Goal: Transaction & Acquisition: Book appointment/travel/reservation

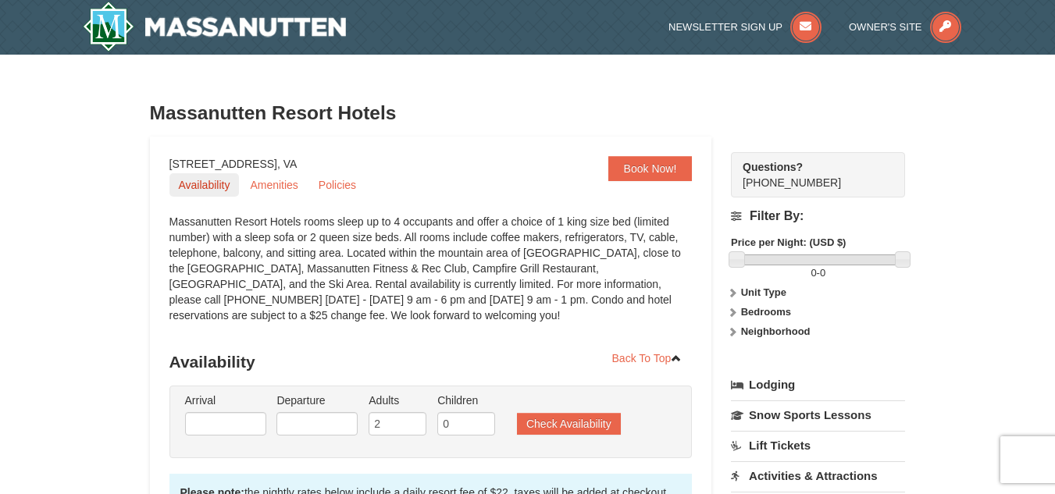
click at [212, 179] on link "Availability" at bounding box center [204, 184] width 70 height 23
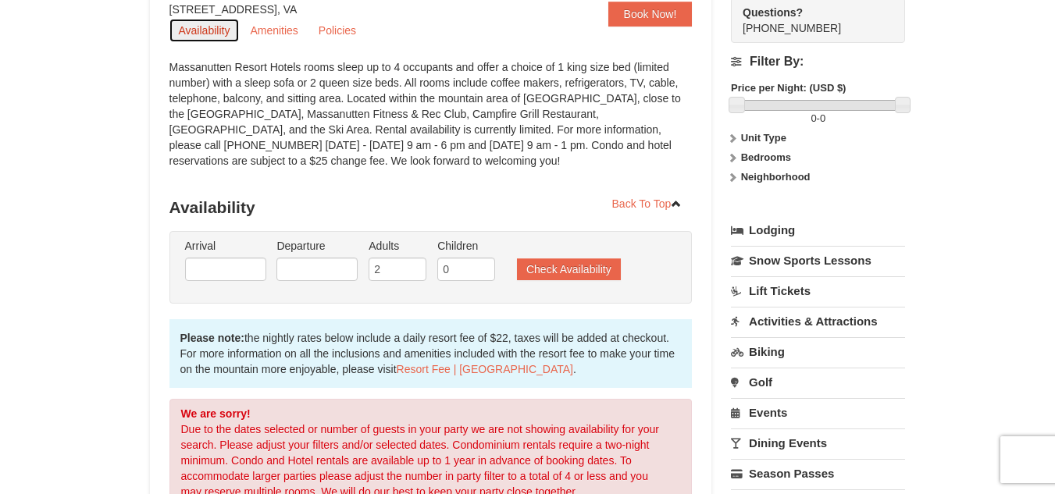
scroll to position [156, 0]
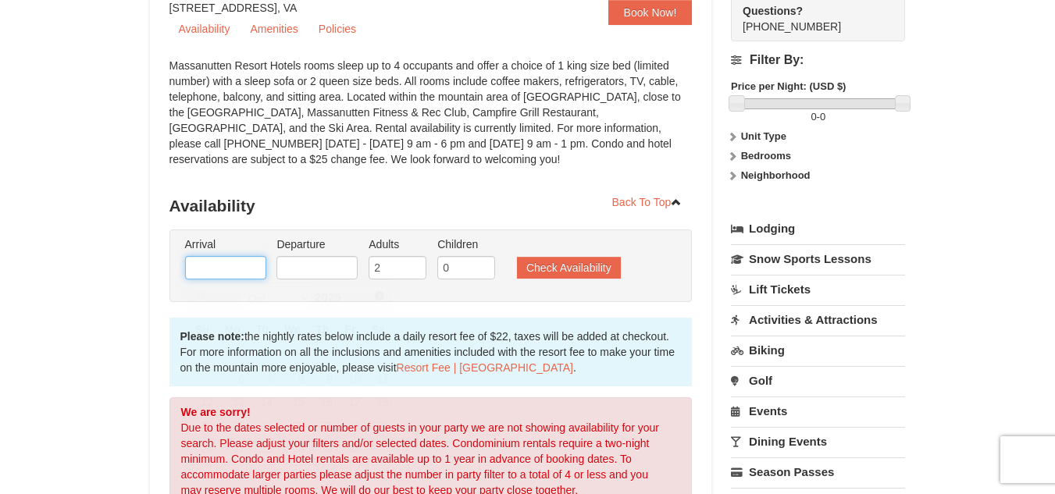
click at [218, 271] on input "text" at bounding box center [225, 267] width 81 height 23
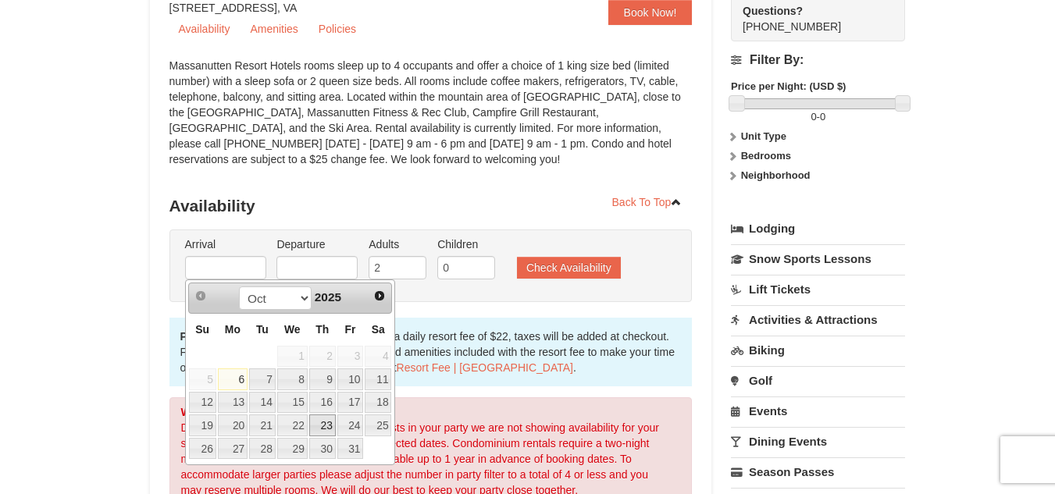
click at [326, 419] on link "23" at bounding box center [322, 425] width 27 height 22
type input "[DATE]"
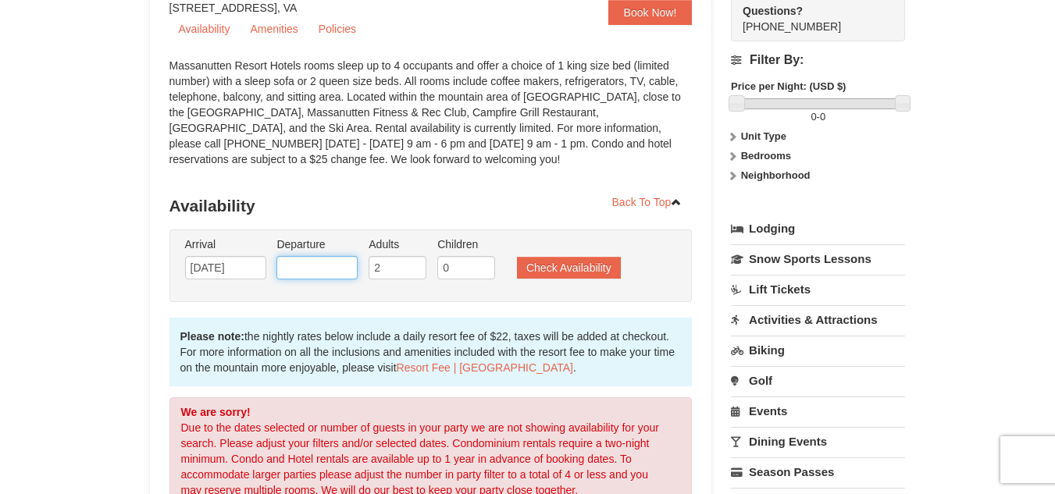
click at [329, 272] on input "text" at bounding box center [316, 267] width 81 height 23
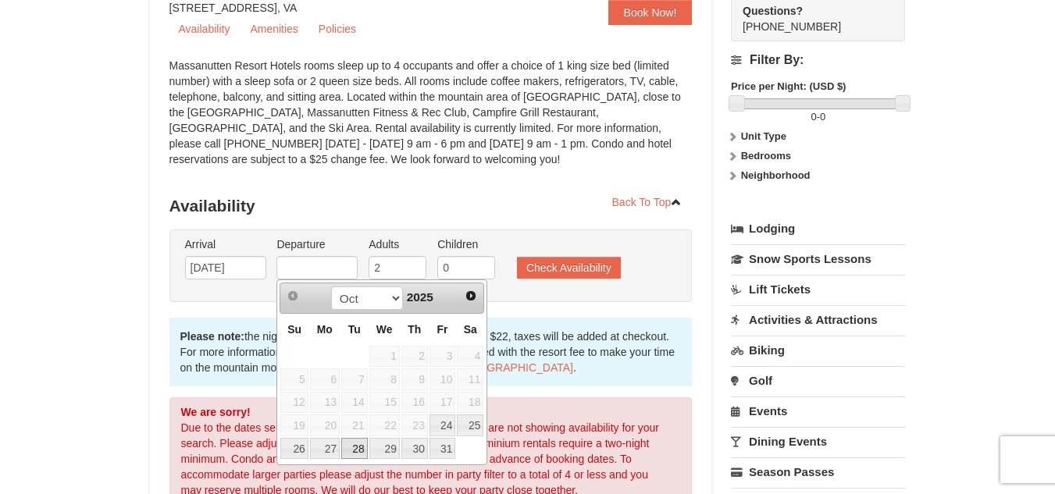
click at [347, 446] on link "28" at bounding box center [354, 449] width 27 height 22
type input "[DATE]"
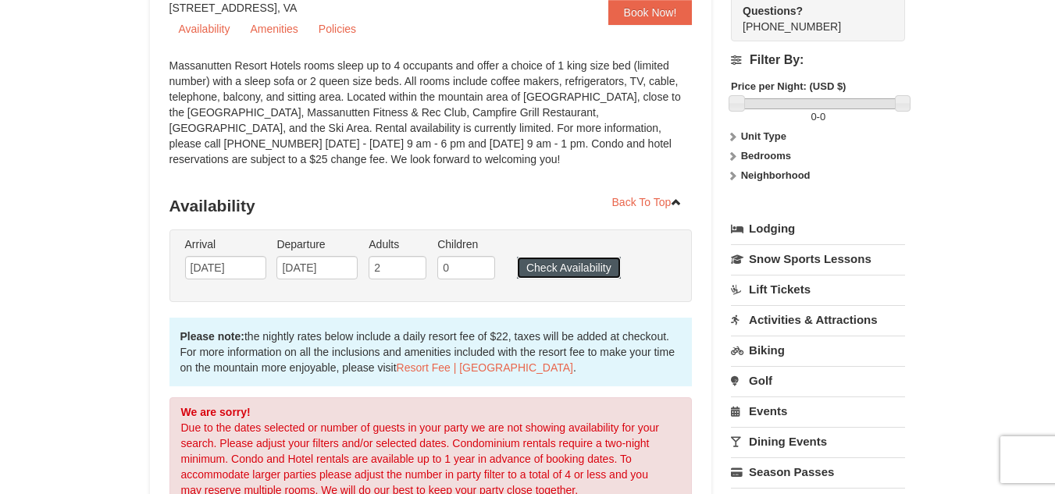
click at [546, 276] on button "Check Availability" at bounding box center [569, 268] width 104 height 22
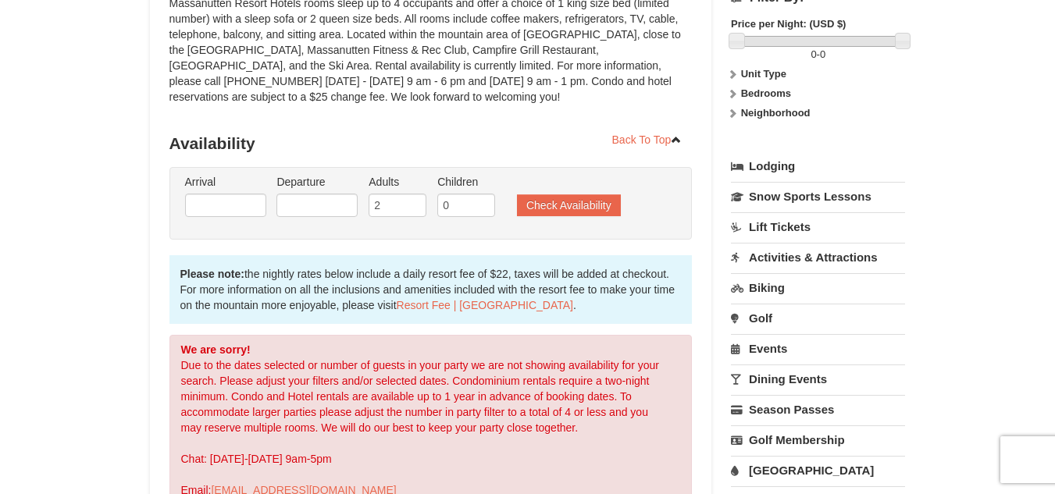
scroll to position [112, 0]
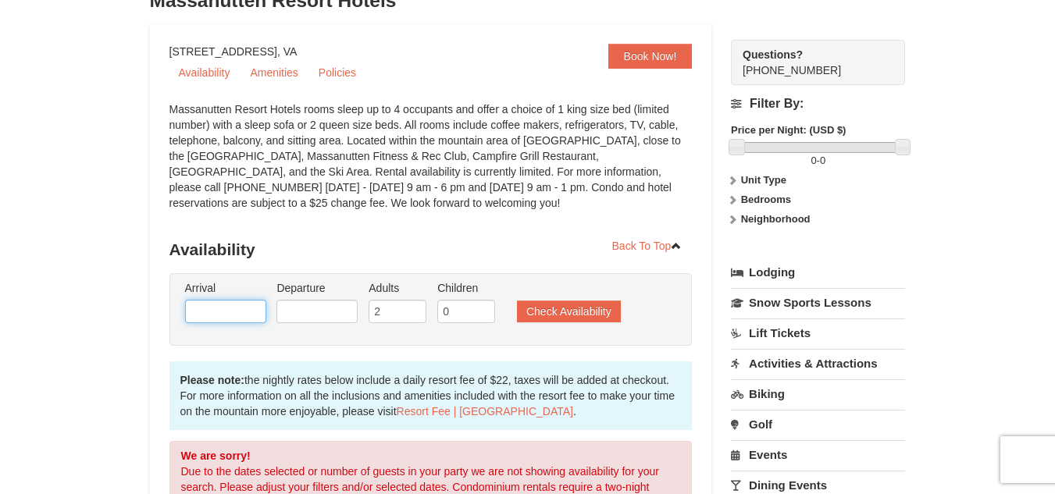
click at [222, 303] on input "text" at bounding box center [225, 311] width 81 height 23
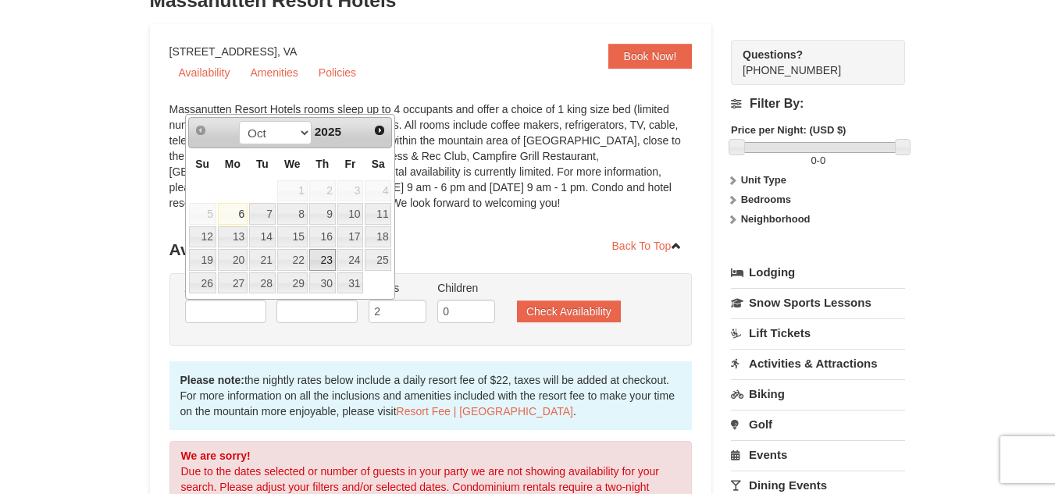
click at [319, 260] on link "23" at bounding box center [322, 260] width 27 height 22
type input "[DATE]"
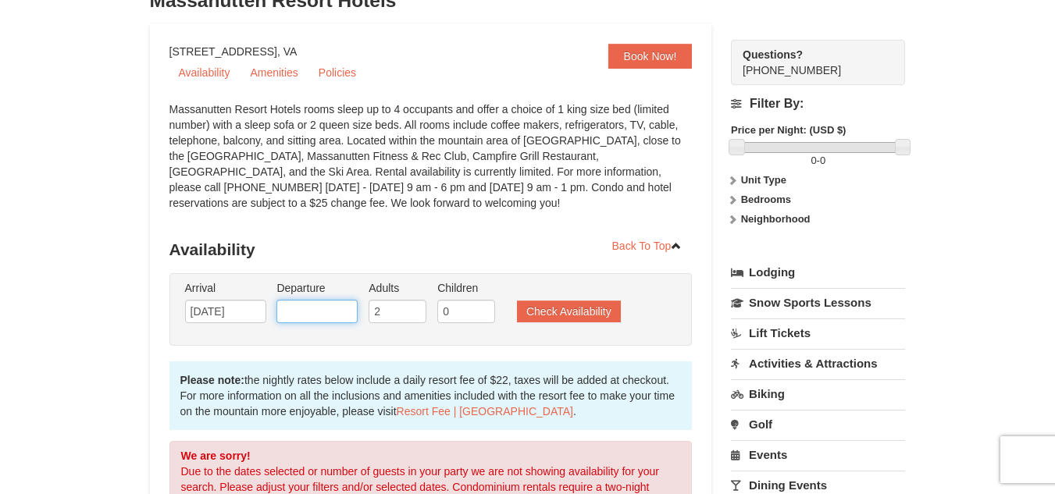
click at [318, 307] on input "text" at bounding box center [316, 311] width 81 height 23
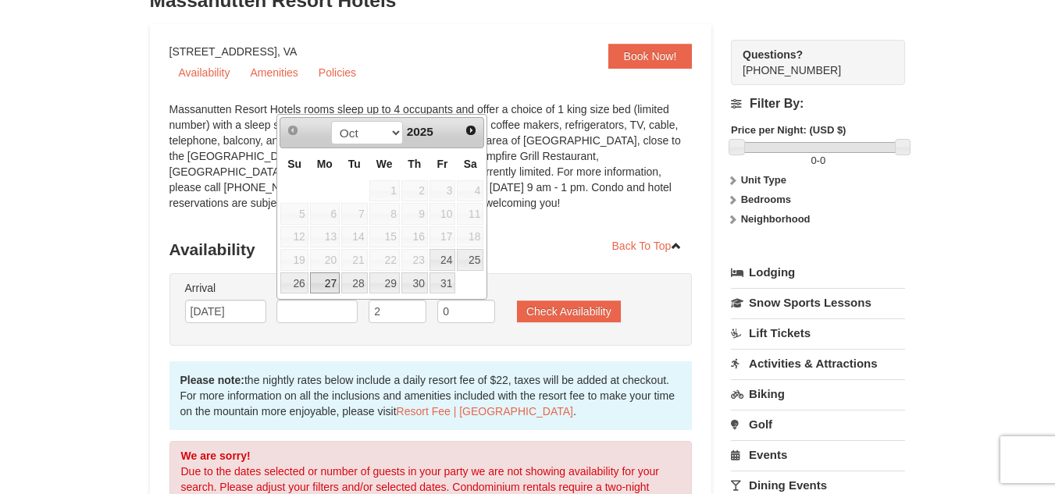
click at [321, 287] on link "27" at bounding box center [325, 283] width 30 height 22
type input "10/27/2025"
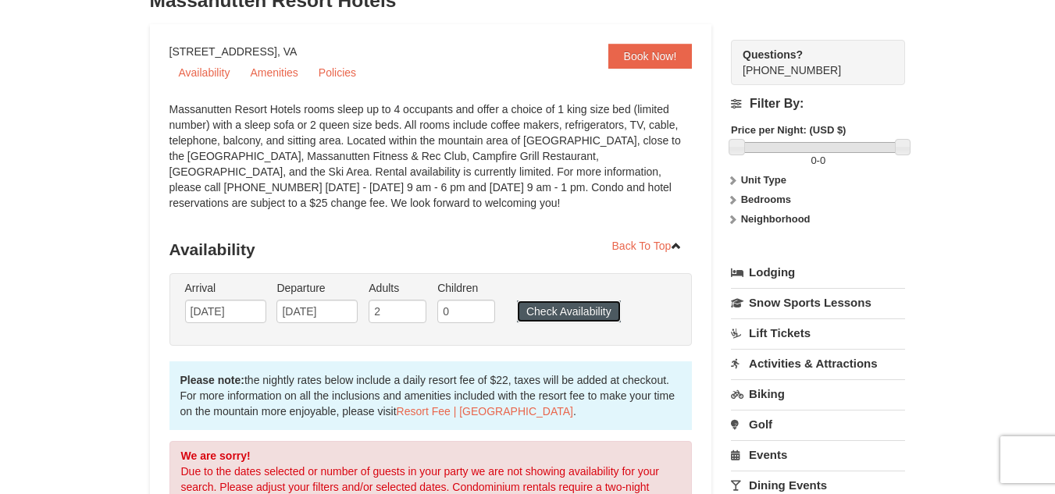
click at [556, 312] on button "Check Availability" at bounding box center [569, 312] width 104 height 22
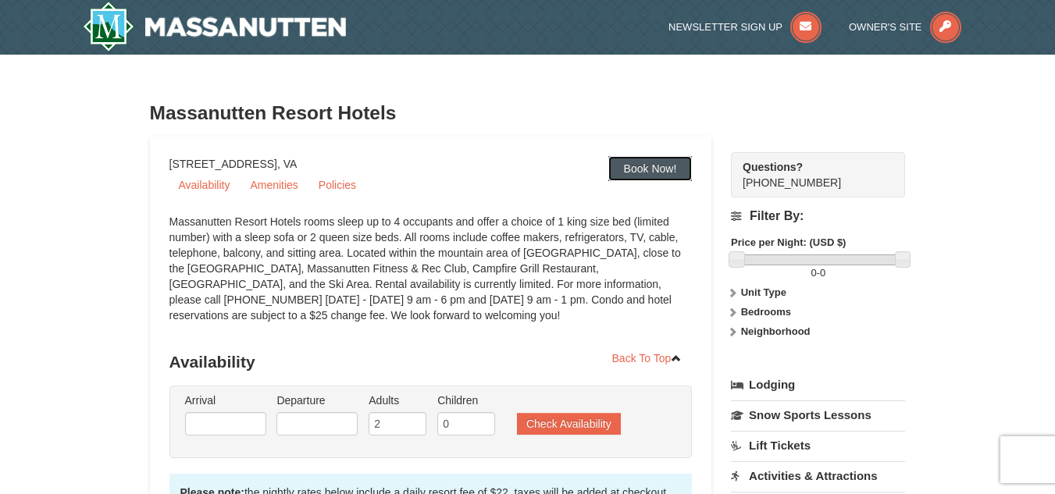
click at [629, 181] on link "Book Now!" at bounding box center [650, 168] width 84 height 25
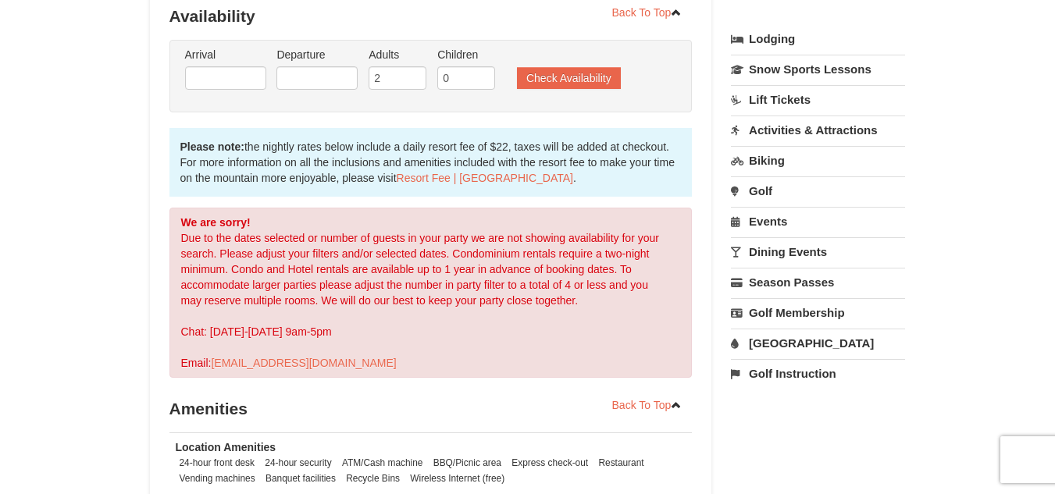
scroll to position [347, 0]
click at [544, 85] on button "Check Availability" at bounding box center [569, 77] width 104 height 22
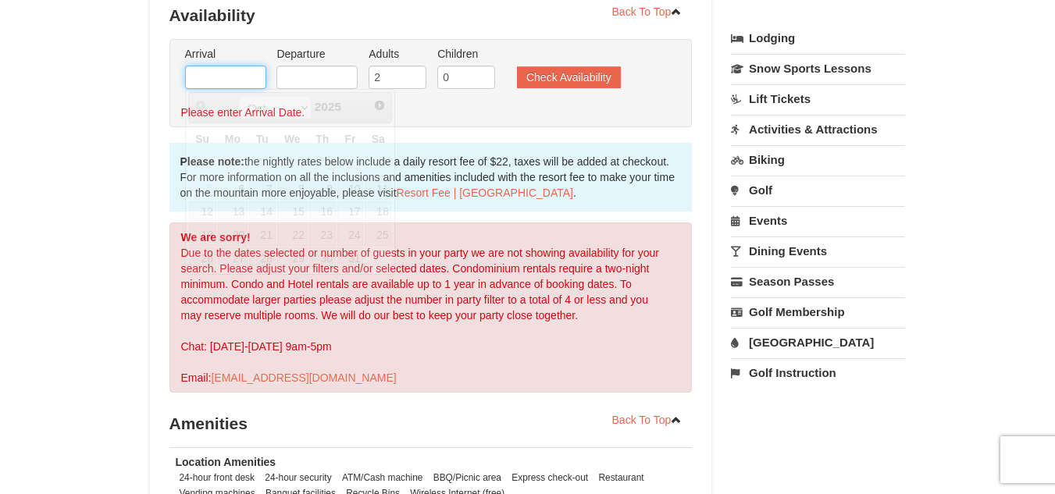
click at [247, 76] on input "text" at bounding box center [225, 77] width 81 height 23
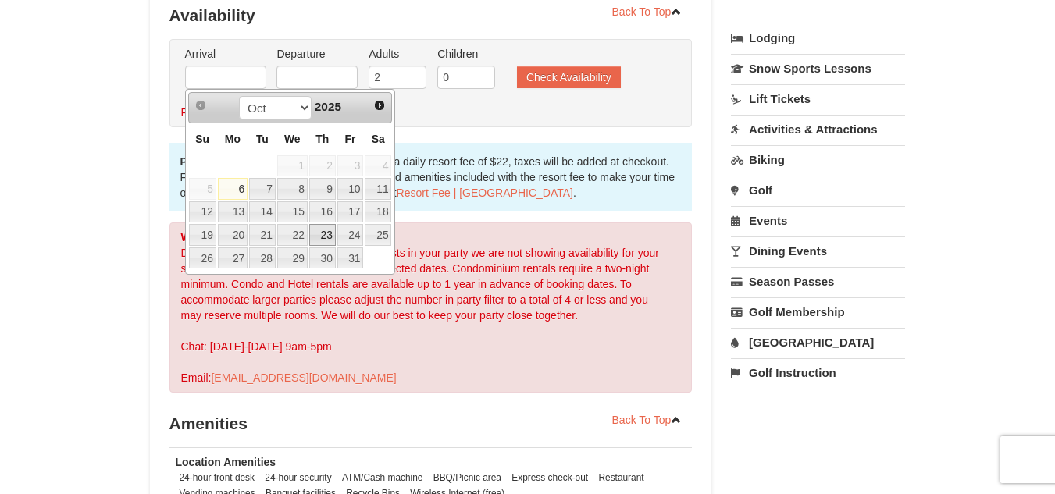
click at [331, 228] on link "23" at bounding box center [322, 235] width 27 height 22
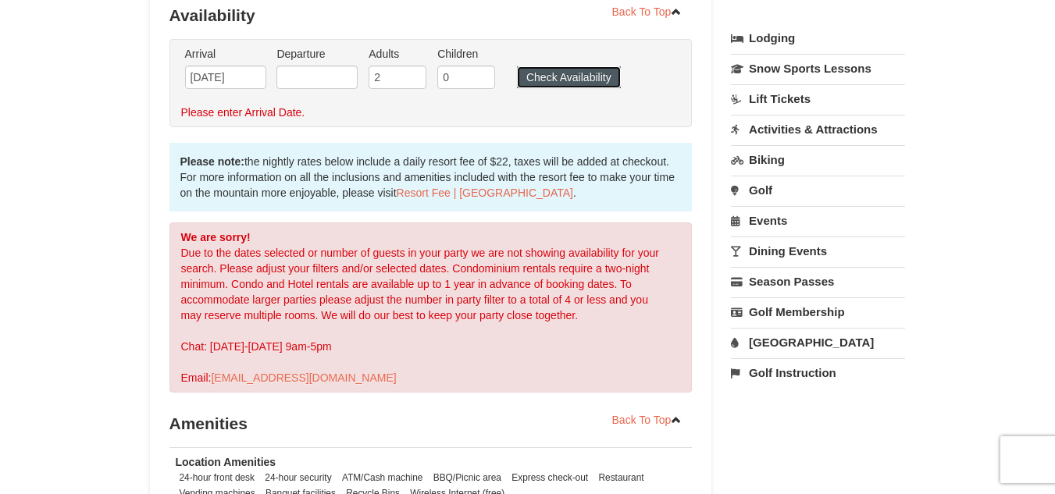
click at [569, 79] on button "Check Availability" at bounding box center [569, 77] width 104 height 22
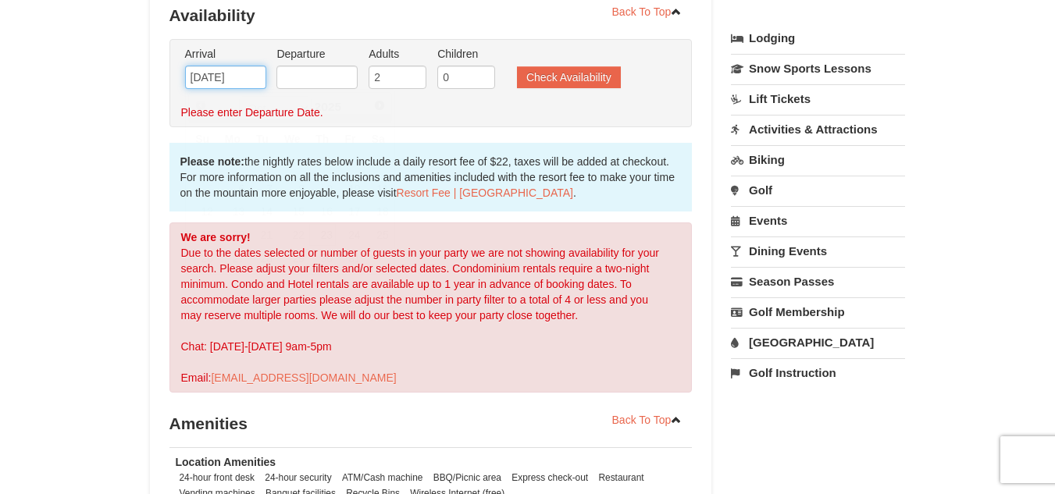
click at [244, 76] on input "[DATE]" at bounding box center [225, 77] width 81 height 23
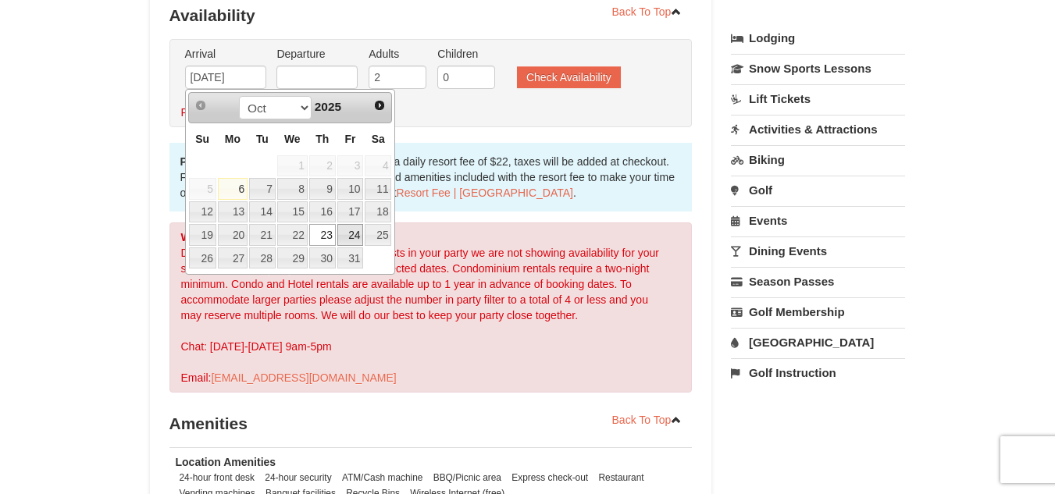
click at [362, 232] on link "24" at bounding box center [350, 235] width 27 height 22
type input "10/24/2025"
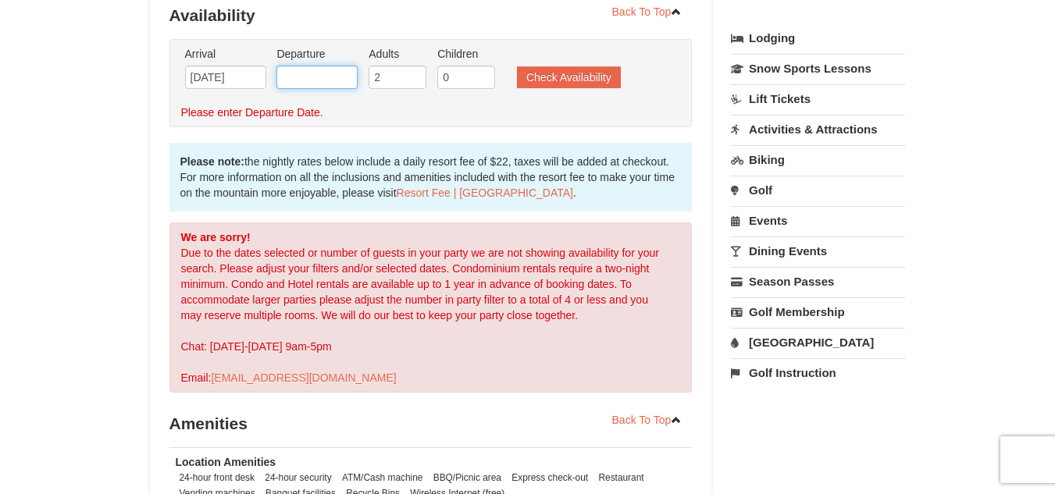
click at [325, 79] on input "text" at bounding box center [316, 77] width 81 height 23
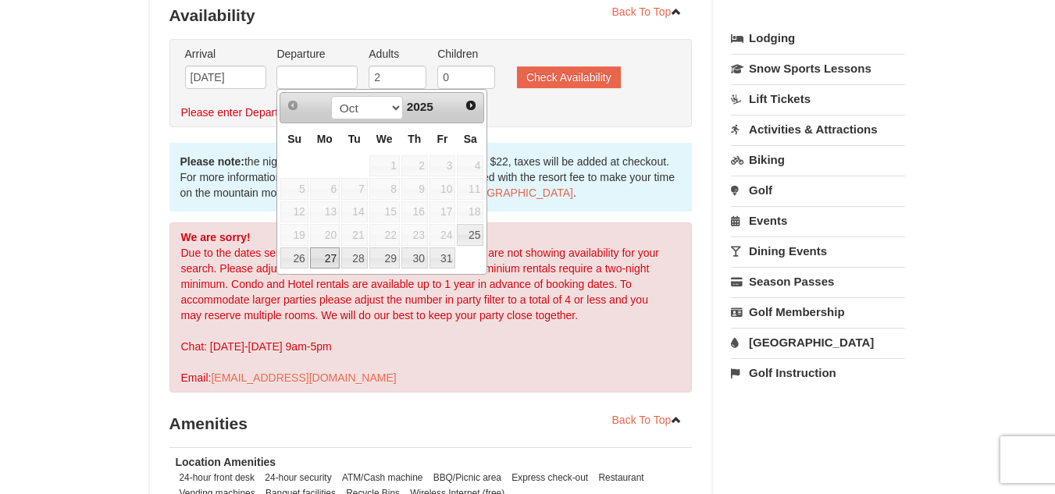
click at [334, 253] on link "27" at bounding box center [325, 258] width 30 height 22
type input "10/27/2025"
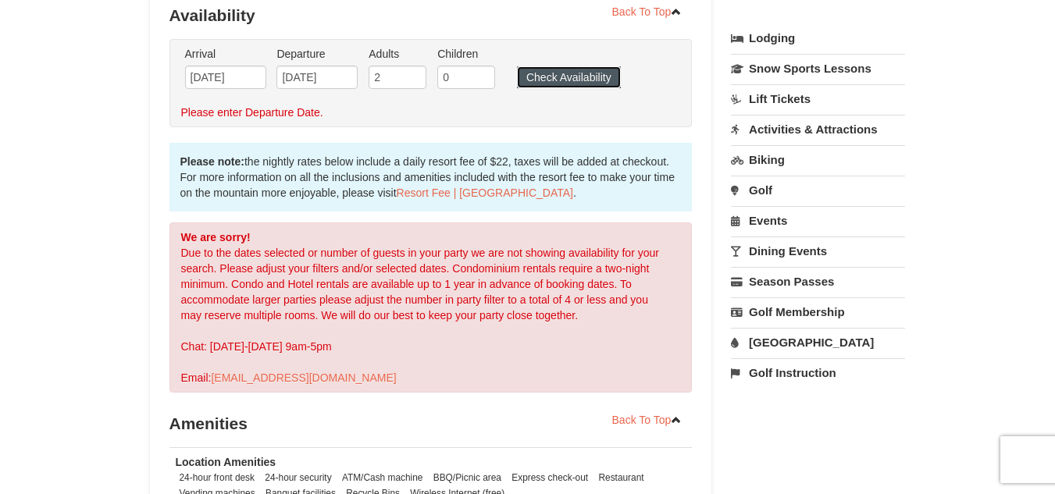
click at [596, 76] on button "Check Availability" at bounding box center [569, 77] width 104 height 22
